Goal: Navigation & Orientation: Find specific page/section

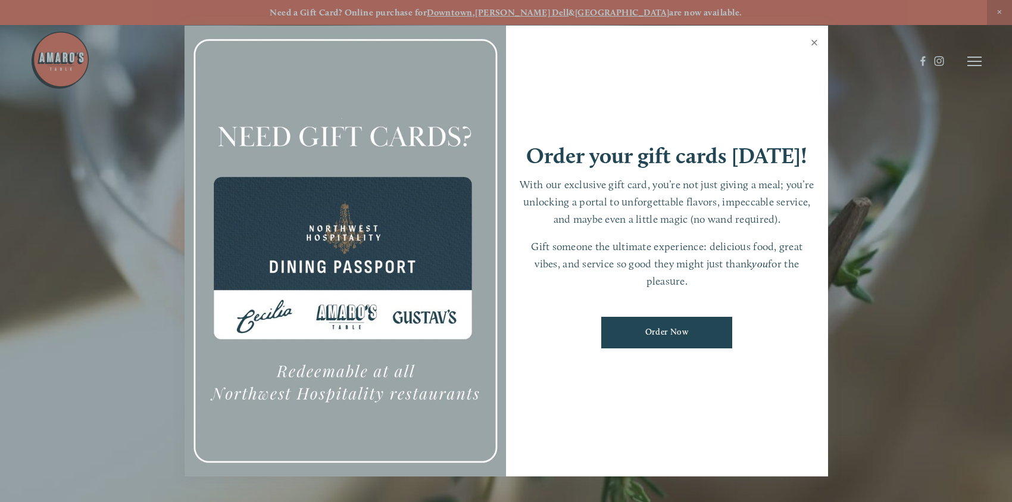
click at [815, 42] on link "Close" at bounding box center [814, 43] width 23 height 33
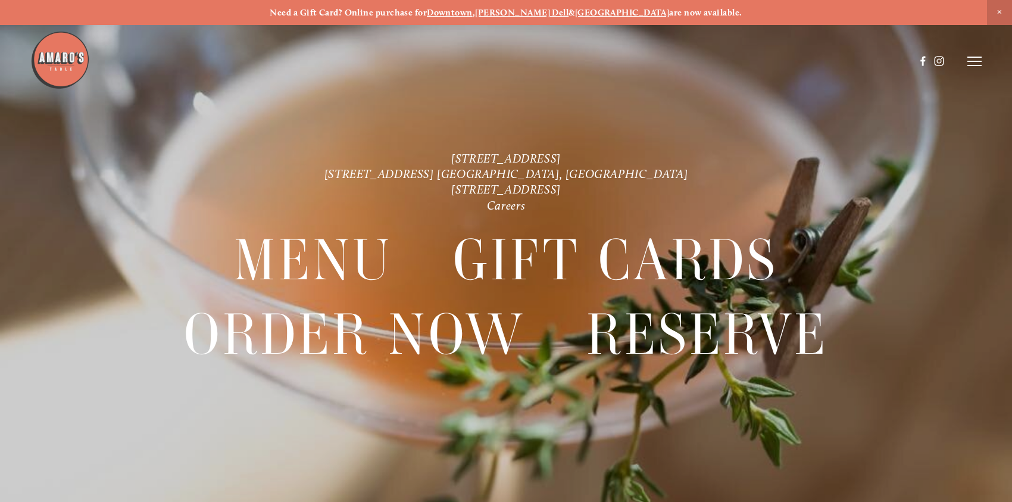
click at [980, 52] on header "Menu Order Now Visit Gallery 0" at bounding box center [506, 61] width 952 height 122
click at [979, 61] on line at bounding box center [975, 61] width 14 height 0
click at [751, 64] on span "Menu" at bounding box center [745, 60] width 23 height 10
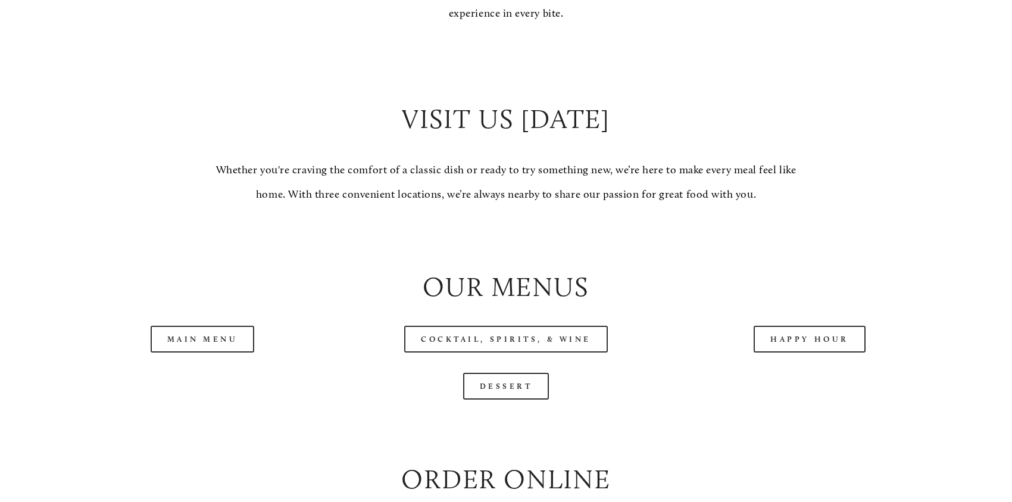
scroll to position [1250, 0]
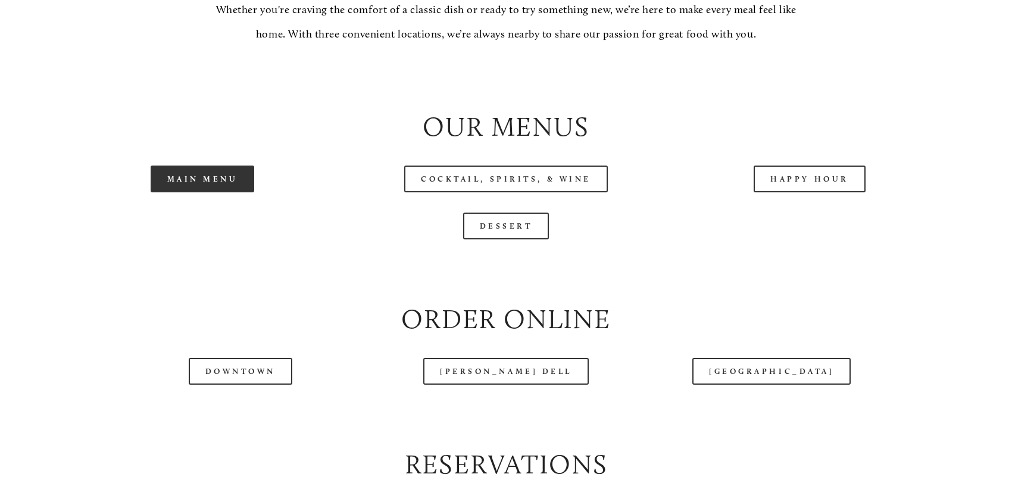
click at [207, 174] on link "Main Menu" at bounding box center [203, 179] width 104 height 27
